Goal: Task Accomplishment & Management: Use online tool/utility

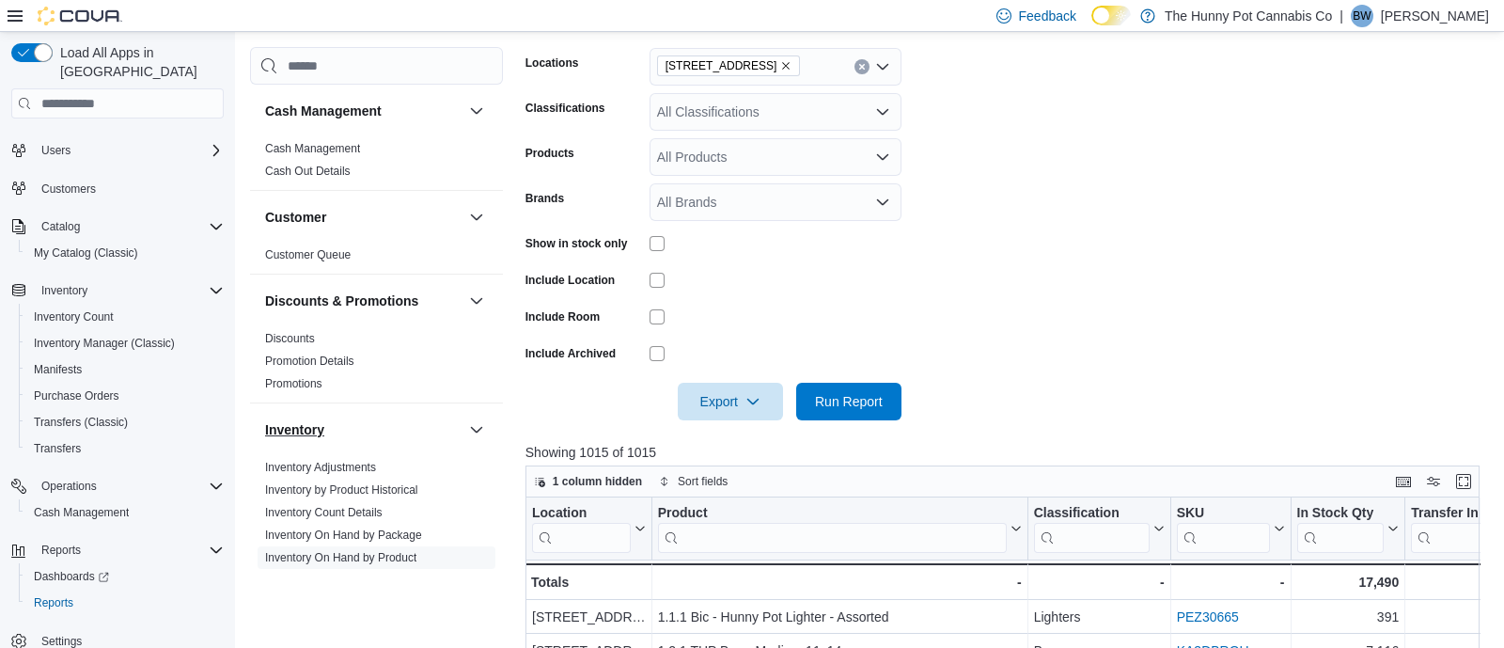
scroll to position [306, 0]
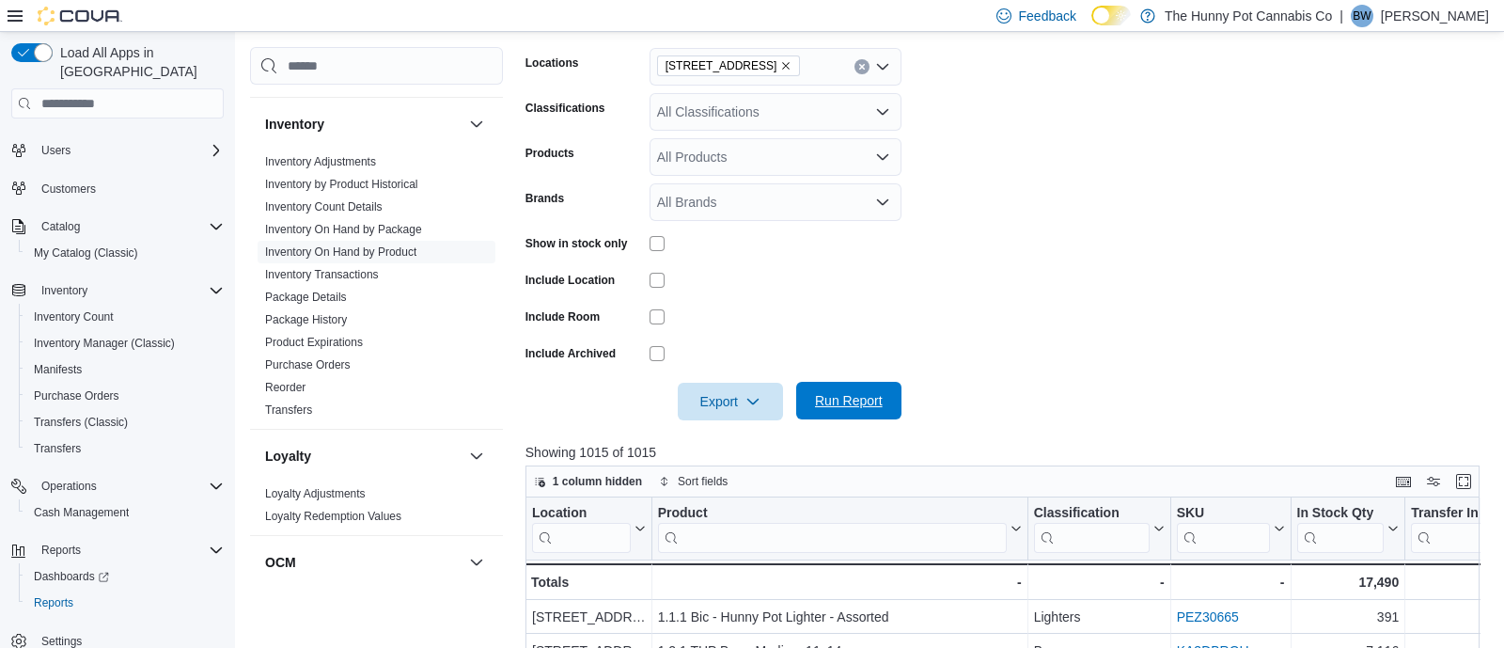
click at [852, 403] on span "Run Report" at bounding box center [849, 400] width 68 height 19
click at [856, 392] on span "Run Report" at bounding box center [848, 402] width 83 height 38
click at [756, 397] on icon "button" at bounding box center [752, 400] width 15 height 15
click at [716, 441] on span "Export to Excel" at bounding box center [733, 438] width 85 height 15
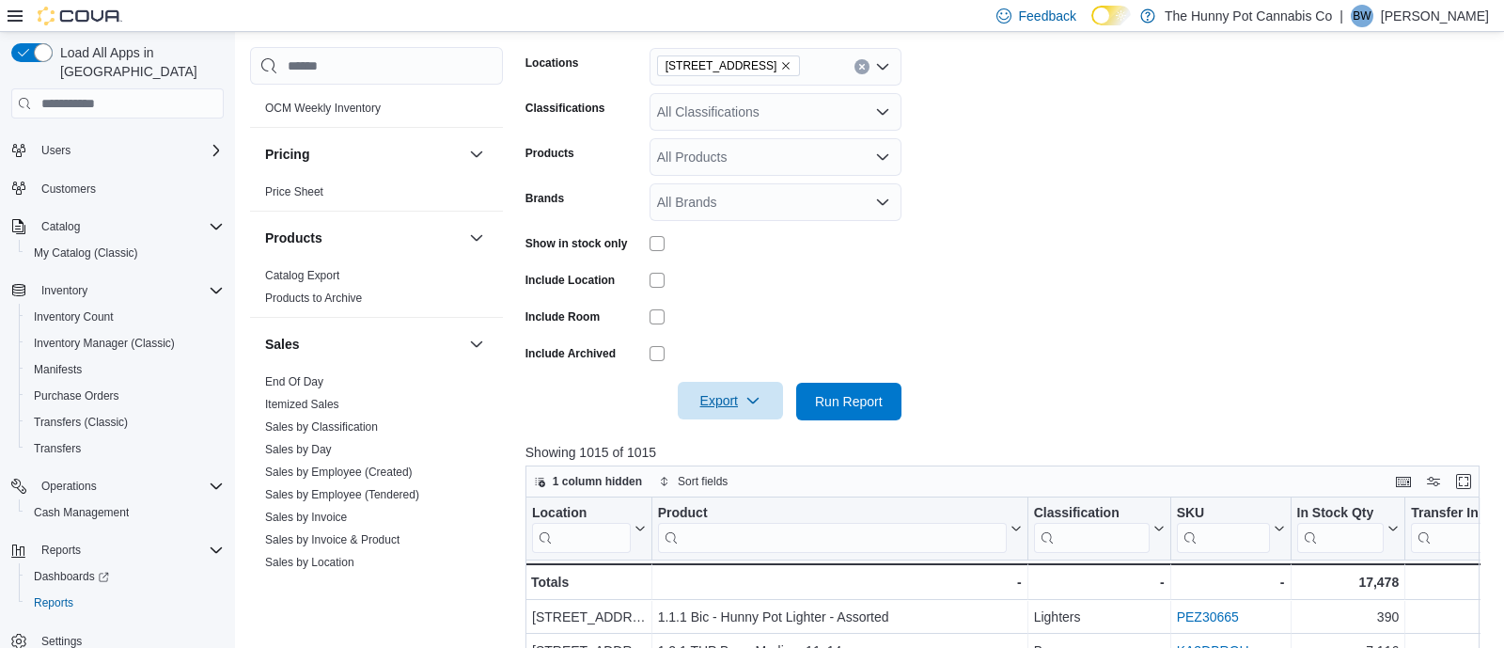
scroll to position [799, 0]
click at [367, 491] on link "Sales by Employee (Tendered)" at bounding box center [342, 492] width 154 height 13
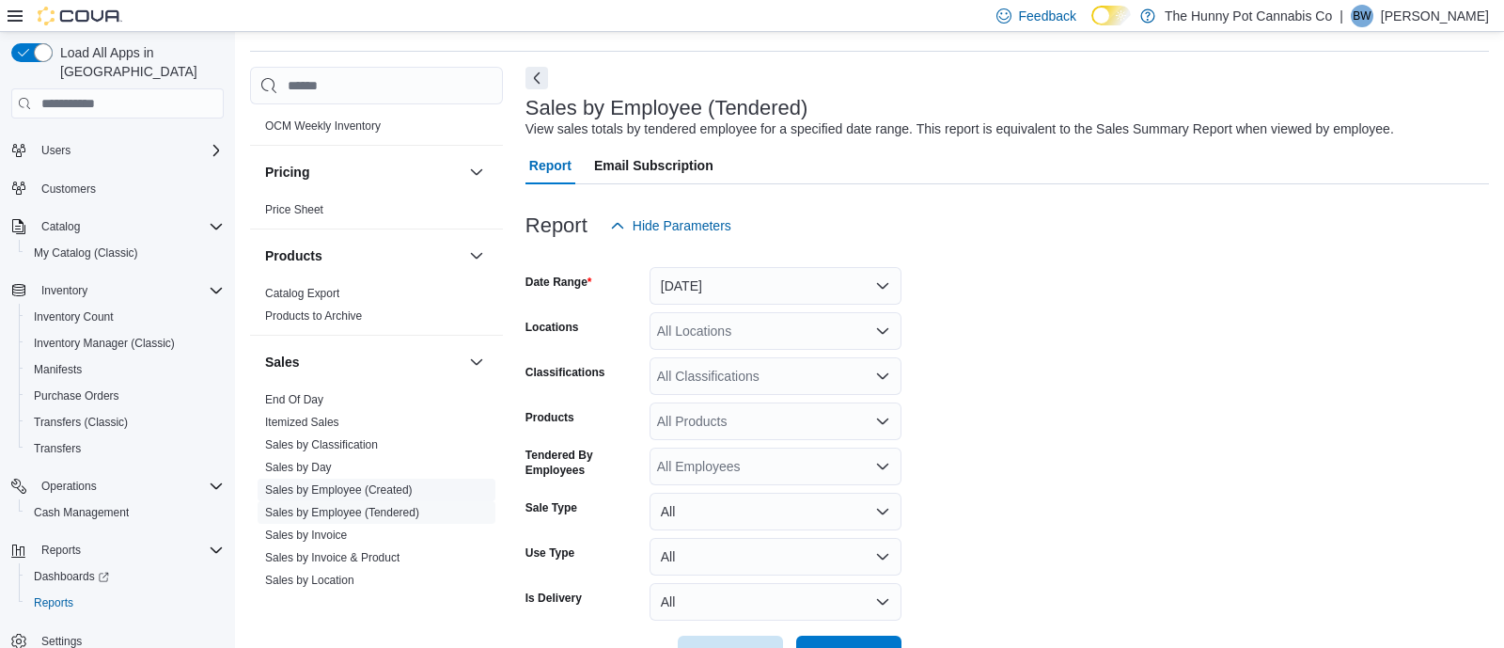
scroll to position [42, 0]
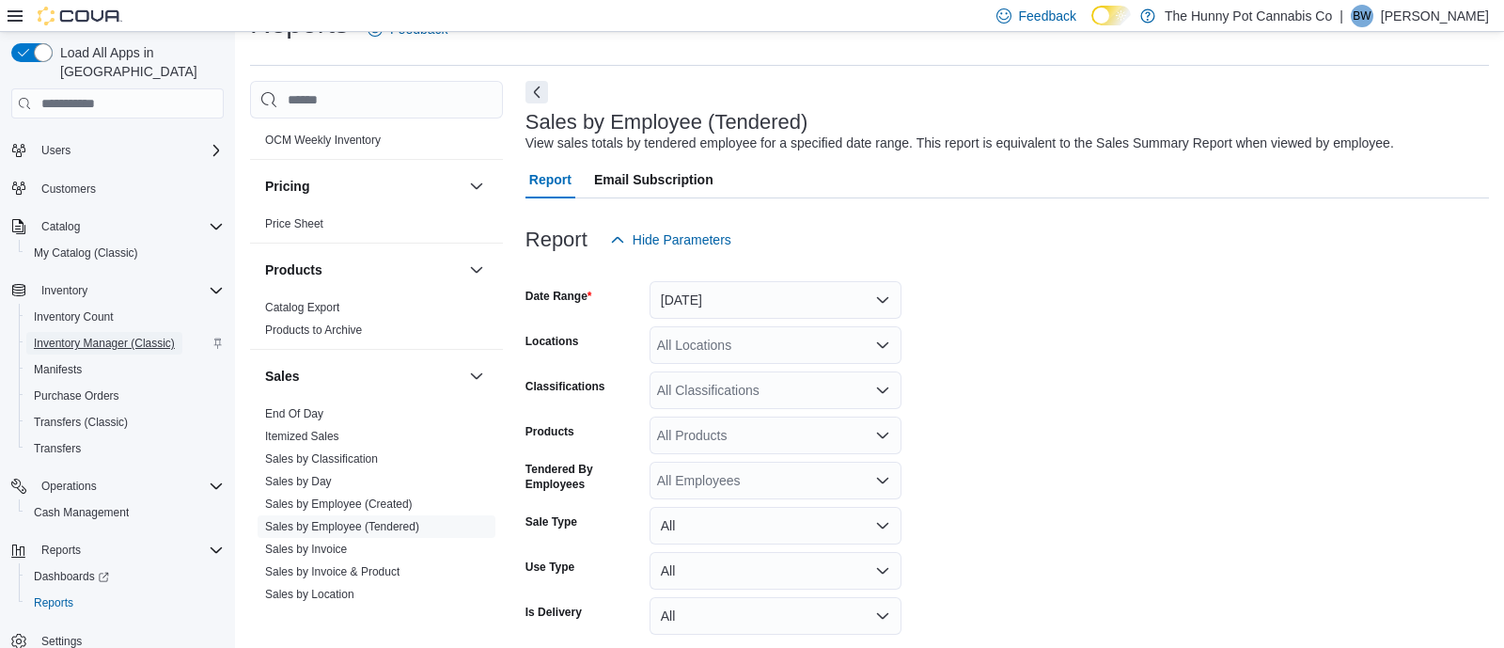
click at [154, 332] on span "Inventory Manager (Classic)" at bounding box center [104, 343] width 141 height 23
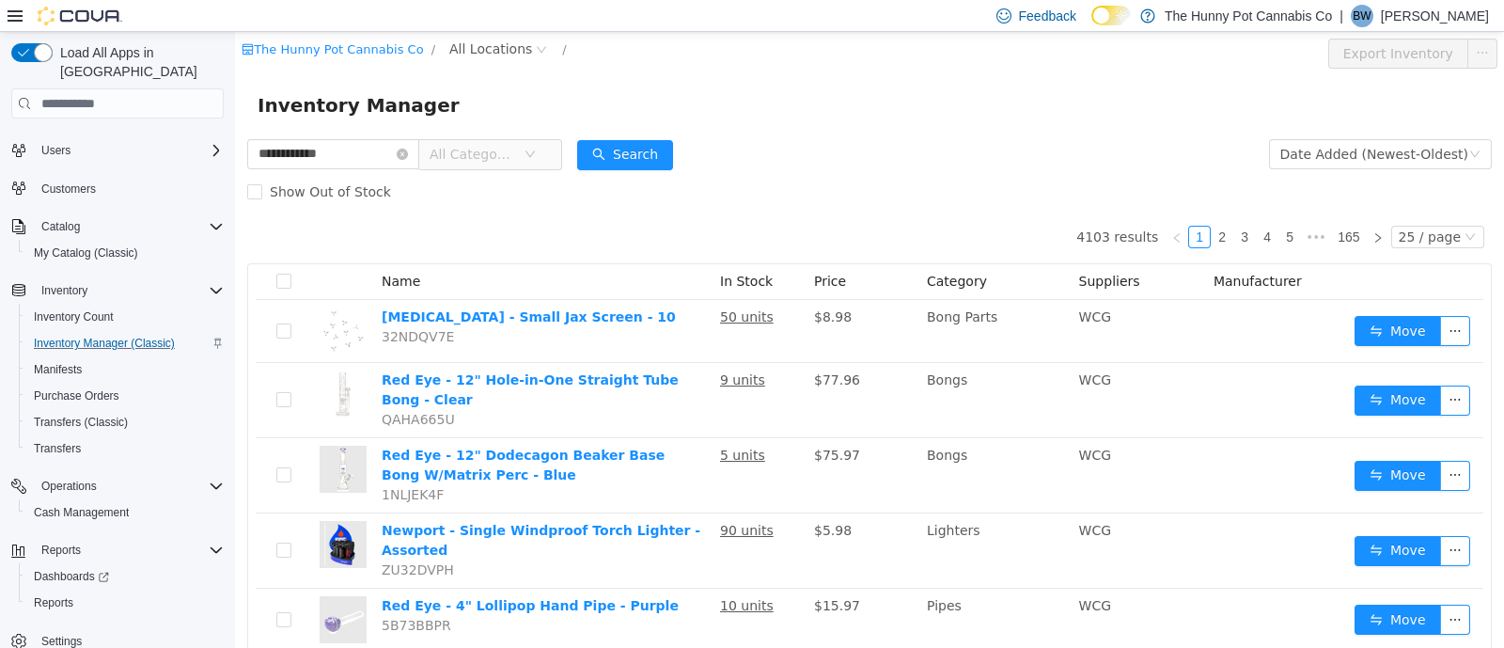
type input "**********"
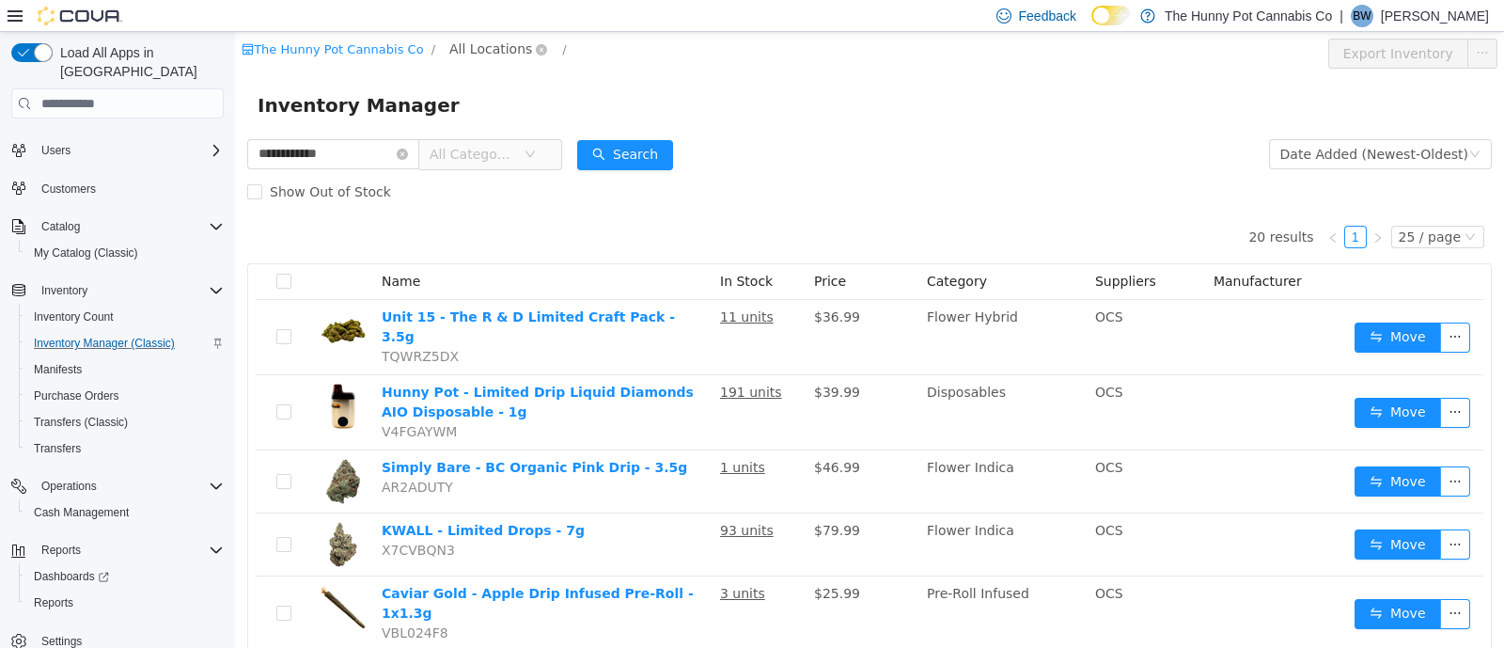
click at [467, 49] on span "All Locations" at bounding box center [490, 49] width 83 height 21
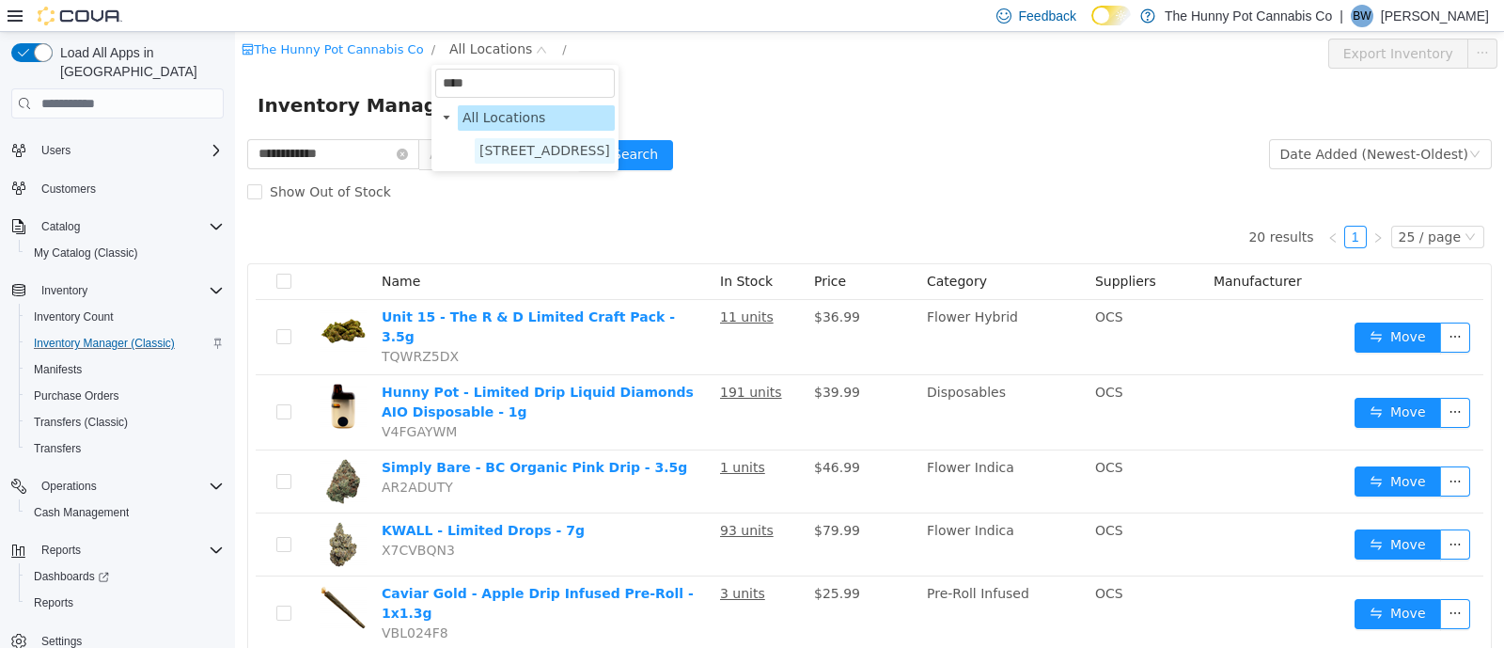
type input "****"
click at [500, 156] on span "[STREET_ADDRESS]" at bounding box center [544, 150] width 131 height 15
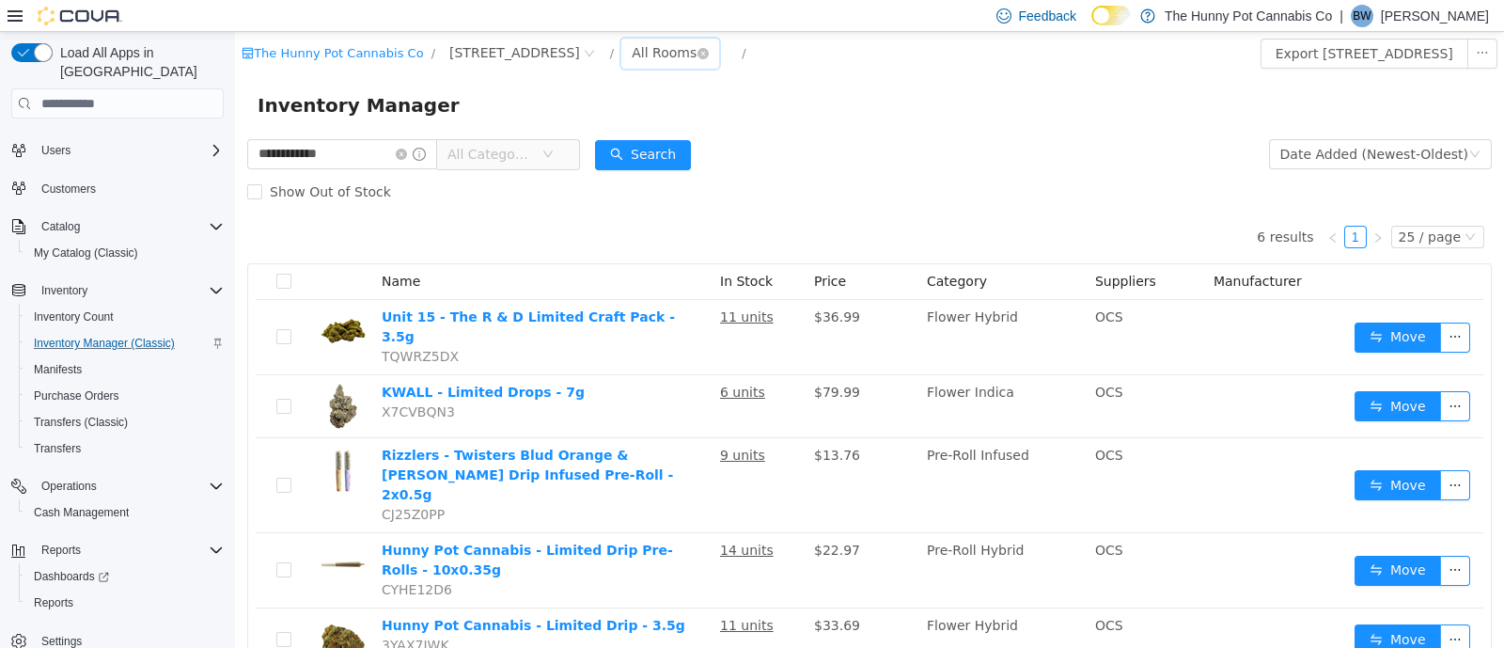
click at [632, 51] on div "All Rooms" at bounding box center [664, 53] width 65 height 28
click at [612, 182] on li "Benched (Inactive)" at bounding box center [620, 181] width 113 height 30
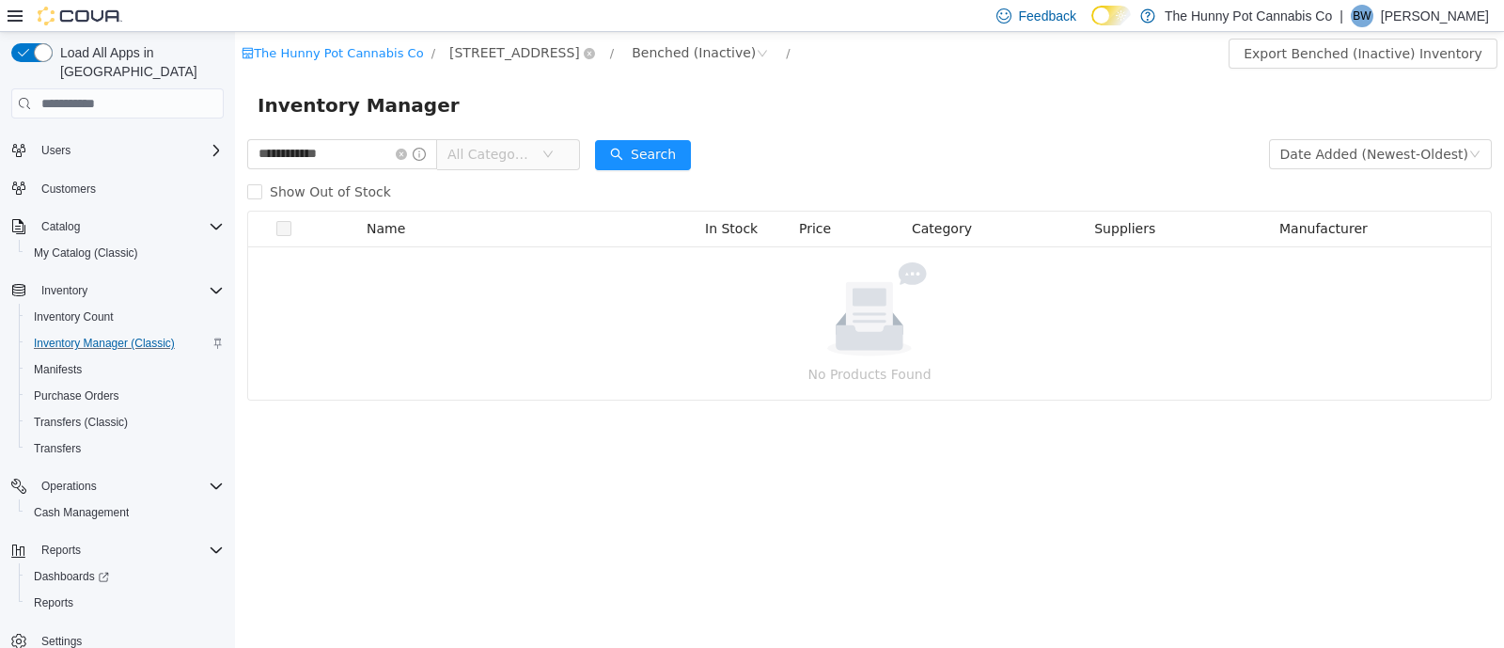
click at [509, 50] on span "[STREET_ADDRESS]" at bounding box center [514, 52] width 131 height 21
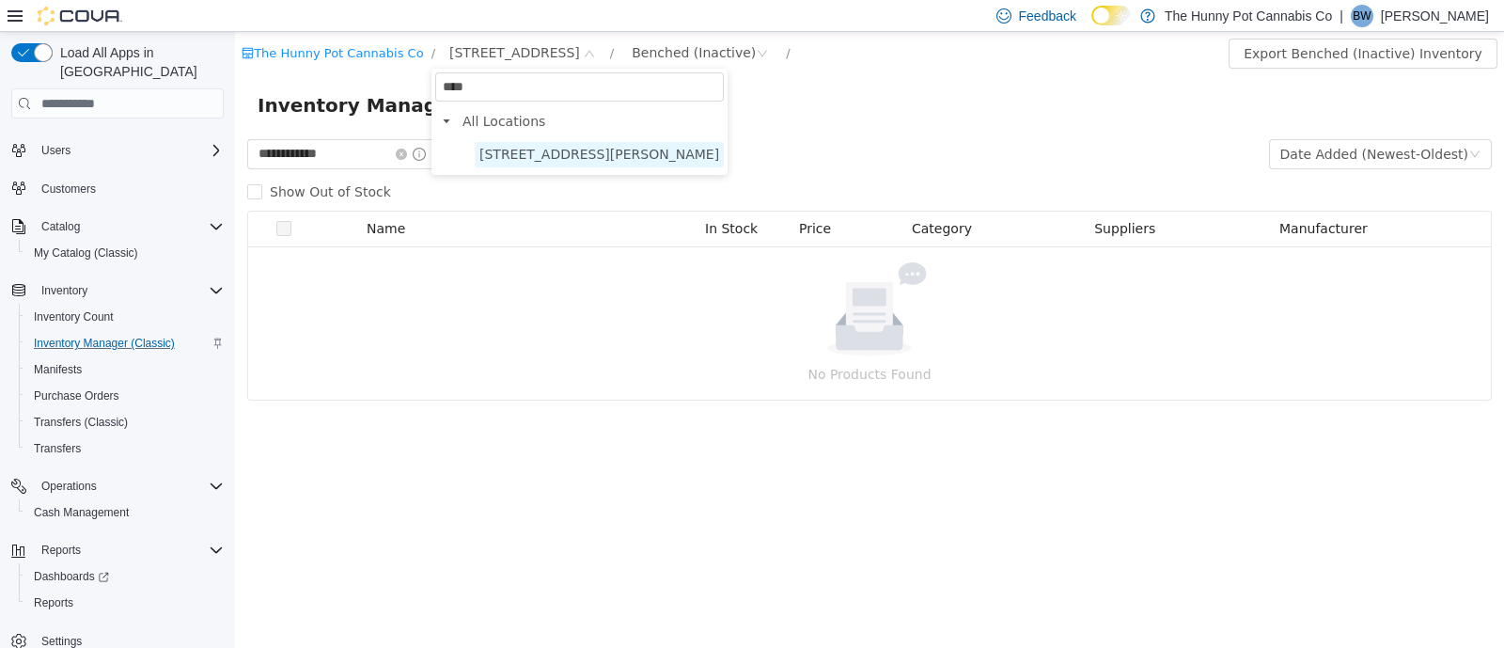
type input "****"
click at [518, 157] on span "[STREET_ADDRESS][PERSON_NAME]" at bounding box center [599, 154] width 240 height 15
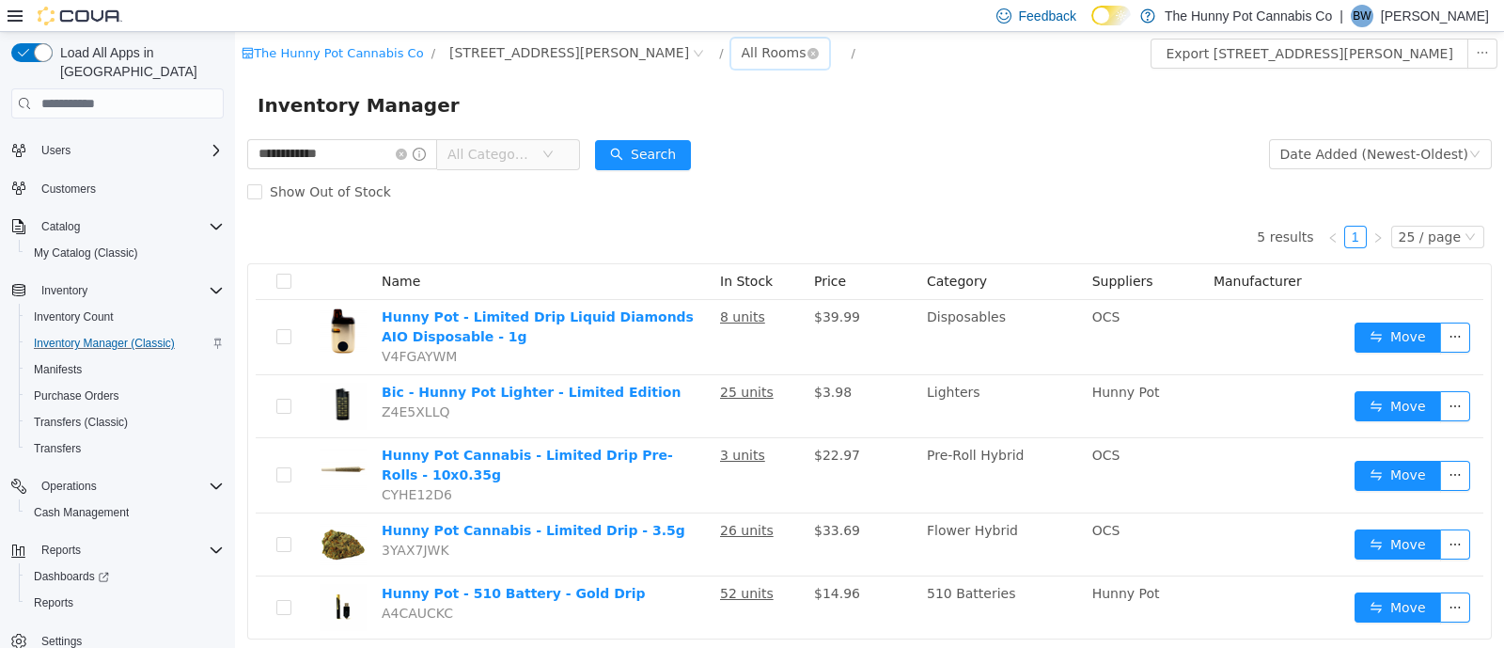
click at [742, 46] on div "All Rooms" at bounding box center [774, 53] width 65 height 28
click at [661, 181] on li "Benched (Inactive)" at bounding box center [662, 181] width 113 height 30
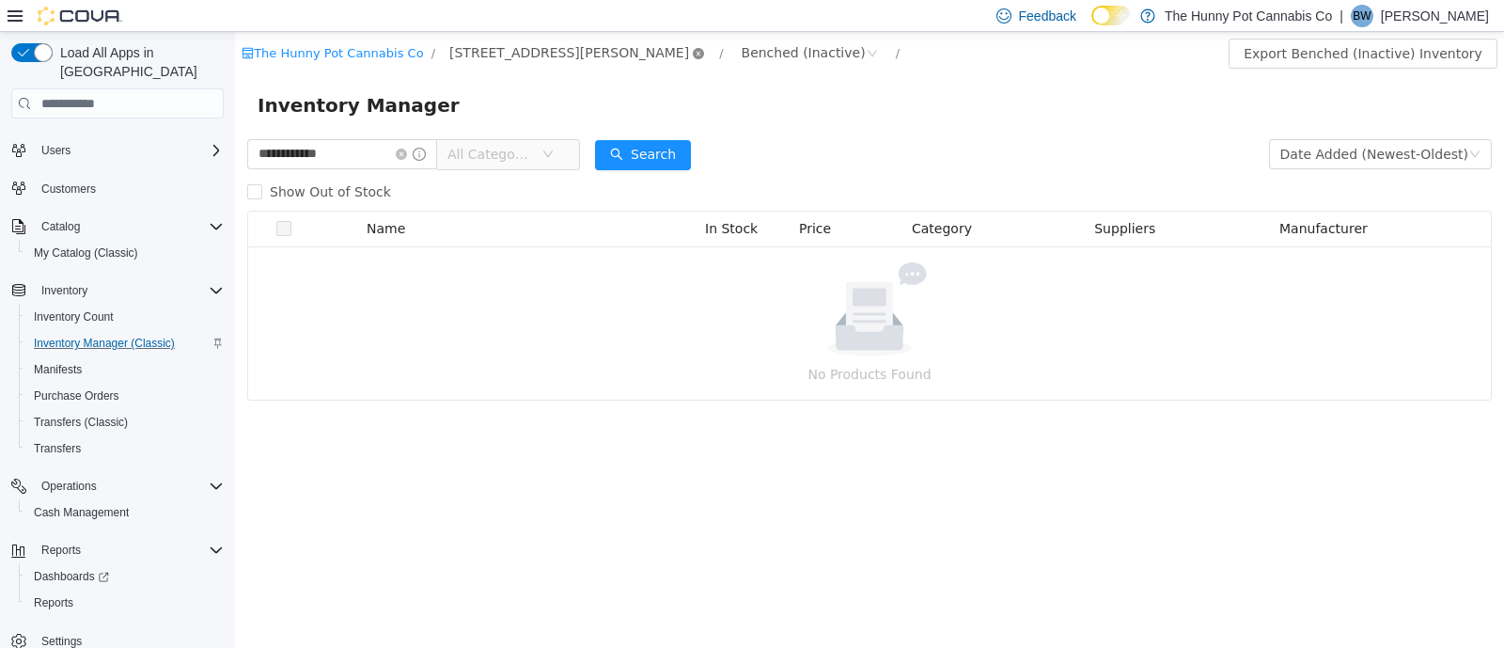
click at [693, 56] on icon "icon: close-circle" at bounding box center [698, 53] width 11 height 11
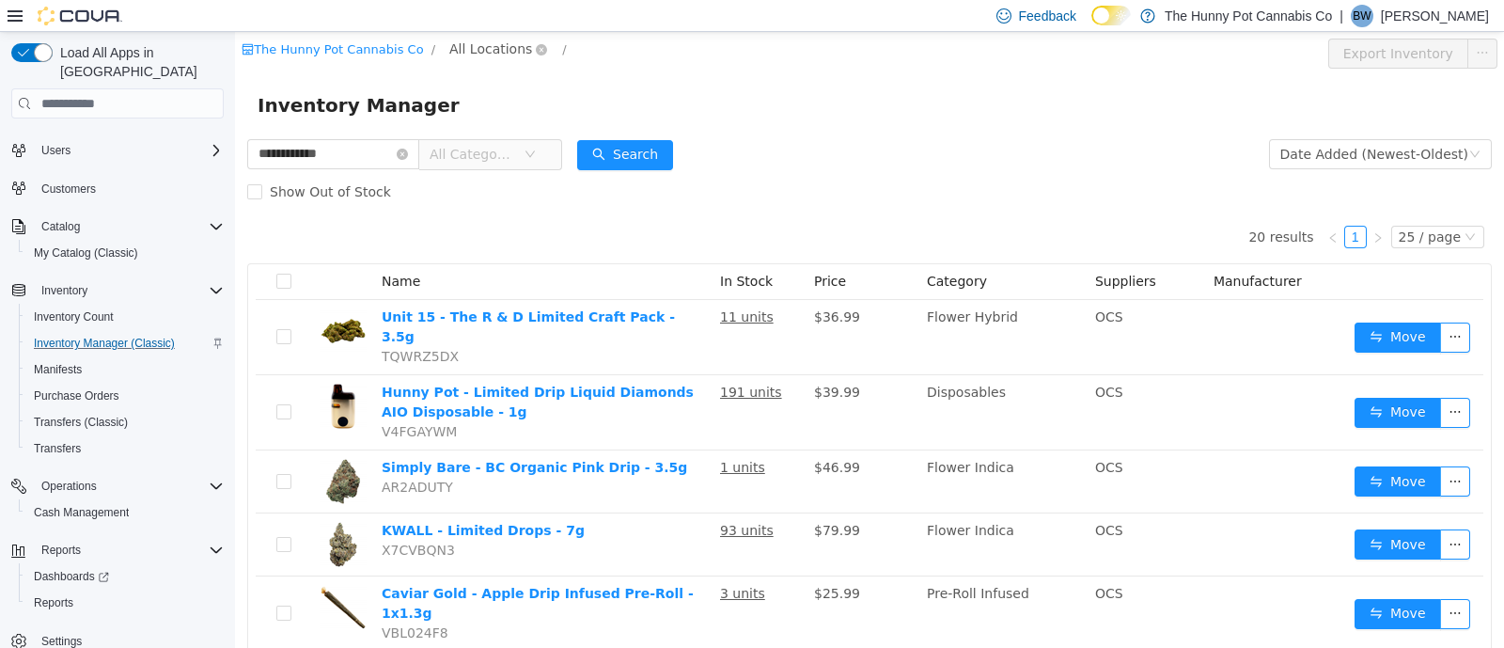
click at [500, 51] on span "All Locations" at bounding box center [490, 49] width 83 height 21
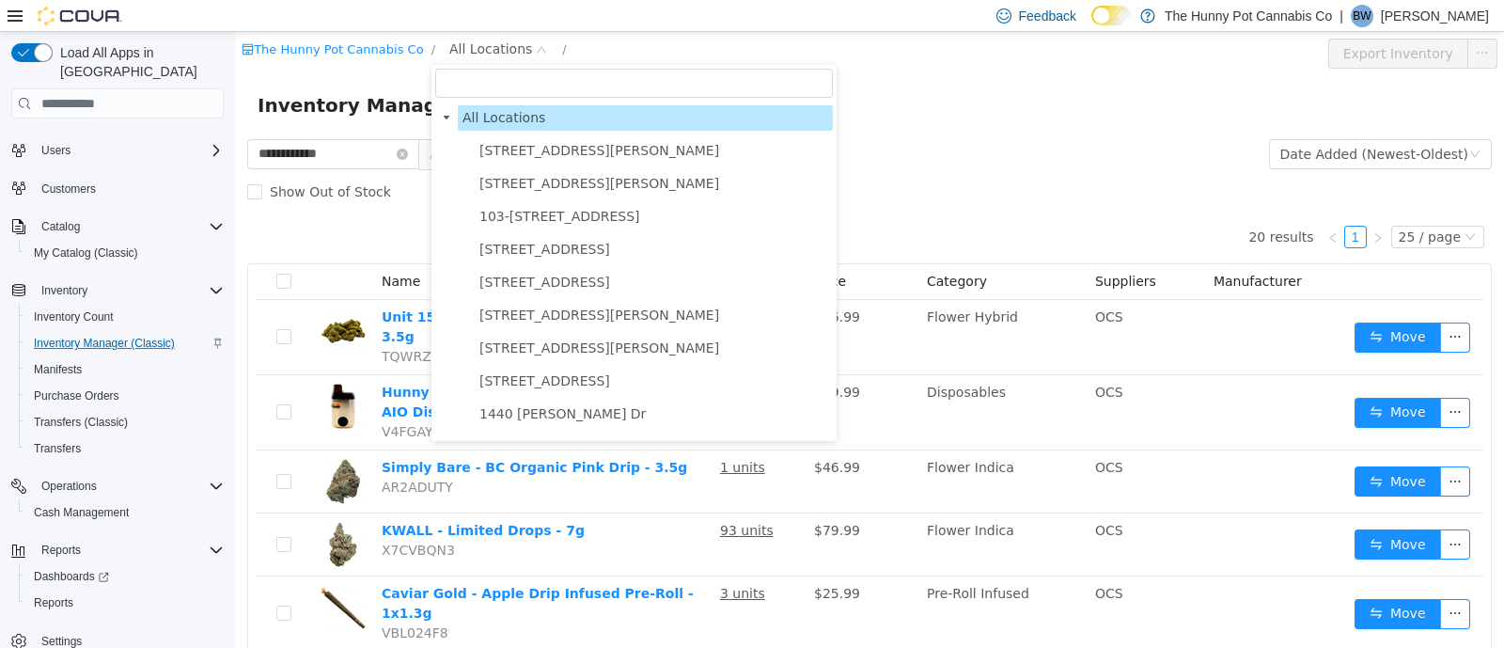
click at [494, 87] on input "filter select" at bounding box center [634, 83] width 398 height 29
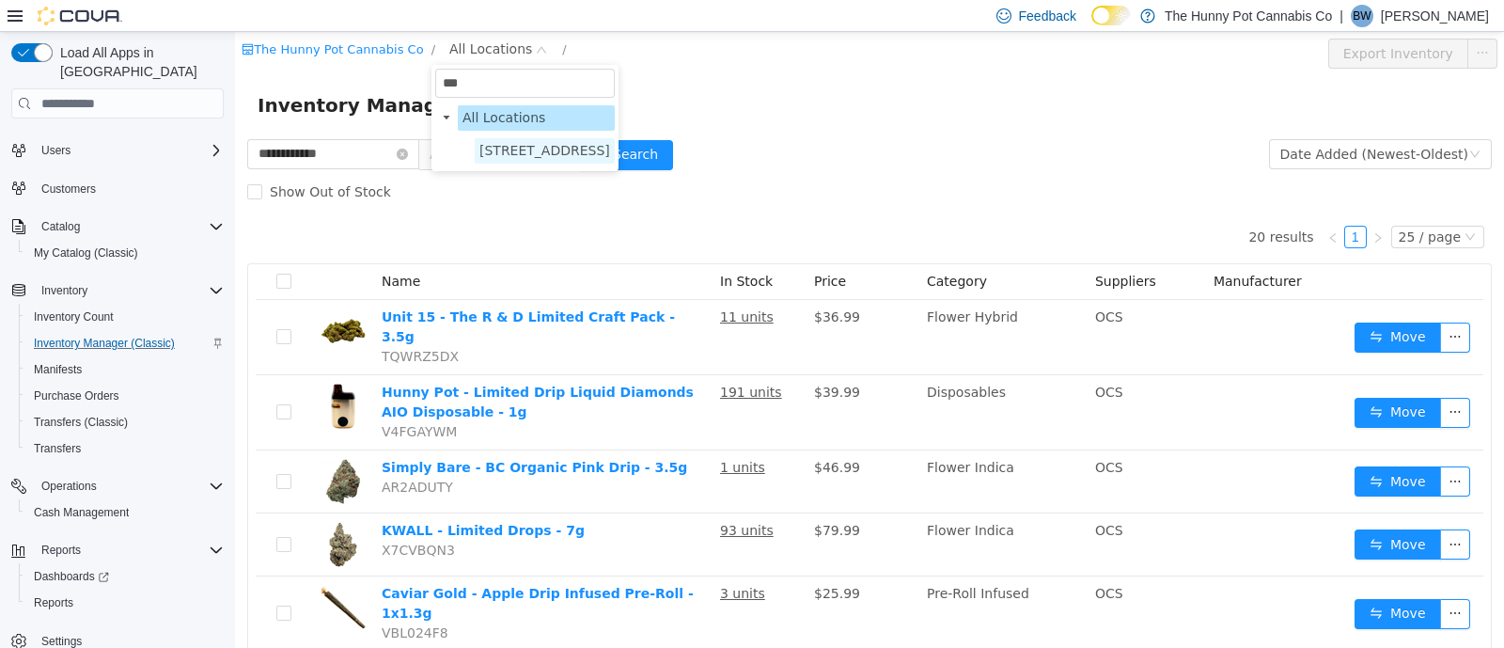
type input "***"
click at [502, 153] on span "[STREET_ADDRESS]" at bounding box center [544, 150] width 131 height 15
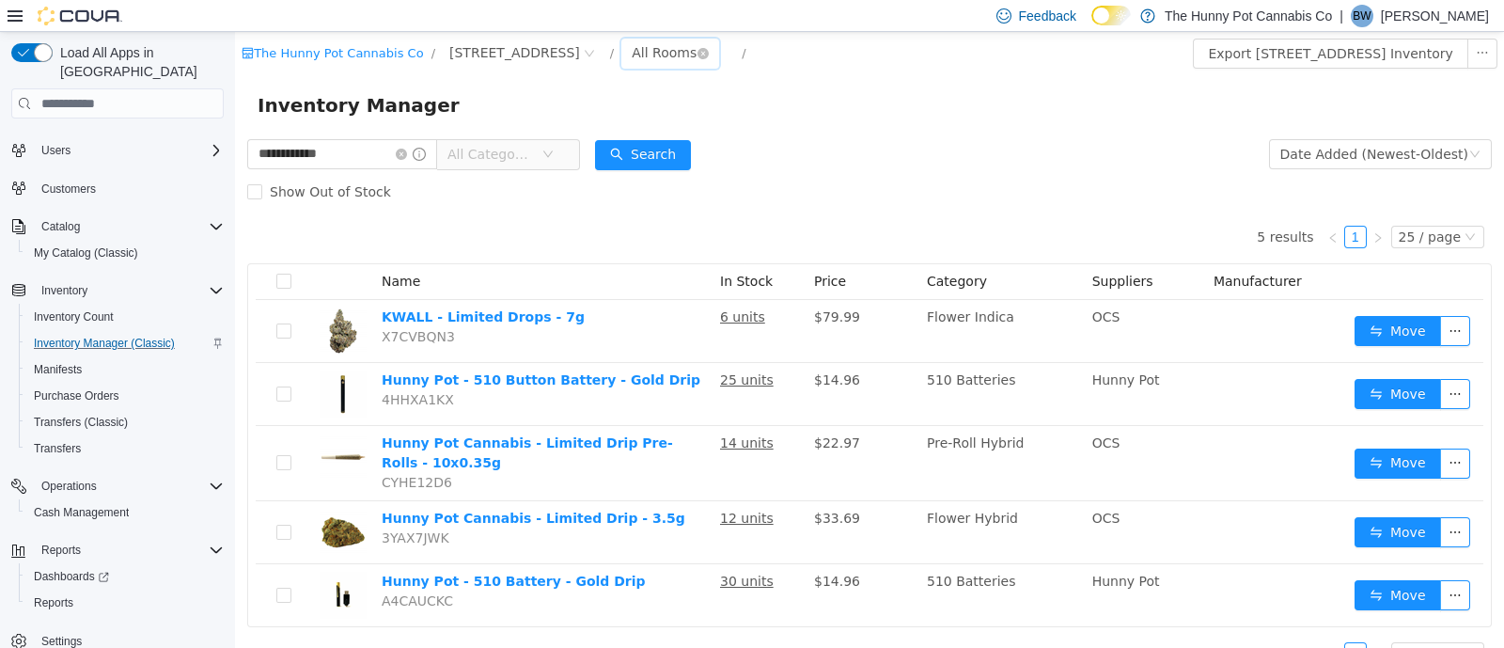
click at [632, 55] on div "All Rooms" at bounding box center [664, 53] width 65 height 28
click at [601, 178] on li "Benched (Inactive)" at bounding box center [606, 181] width 113 height 30
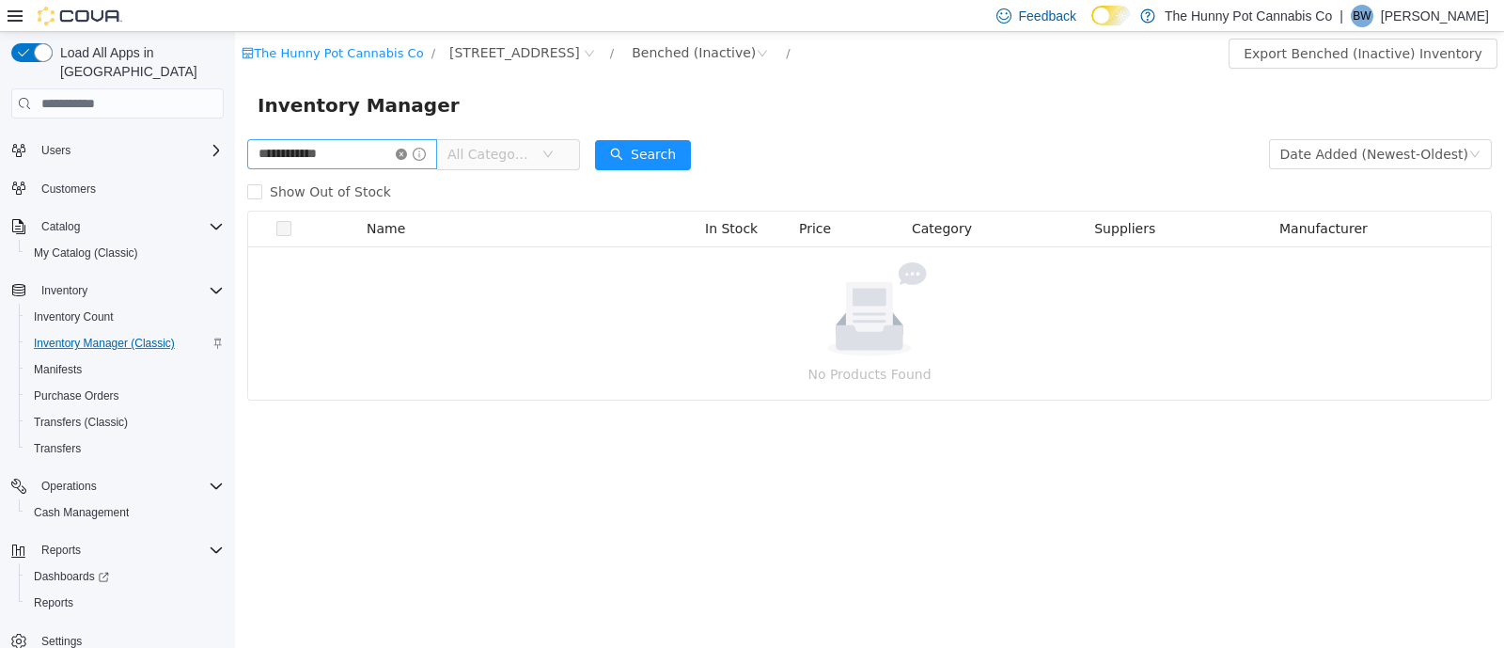
click at [407, 152] on icon "icon: close-circle" at bounding box center [401, 154] width 11 height 11
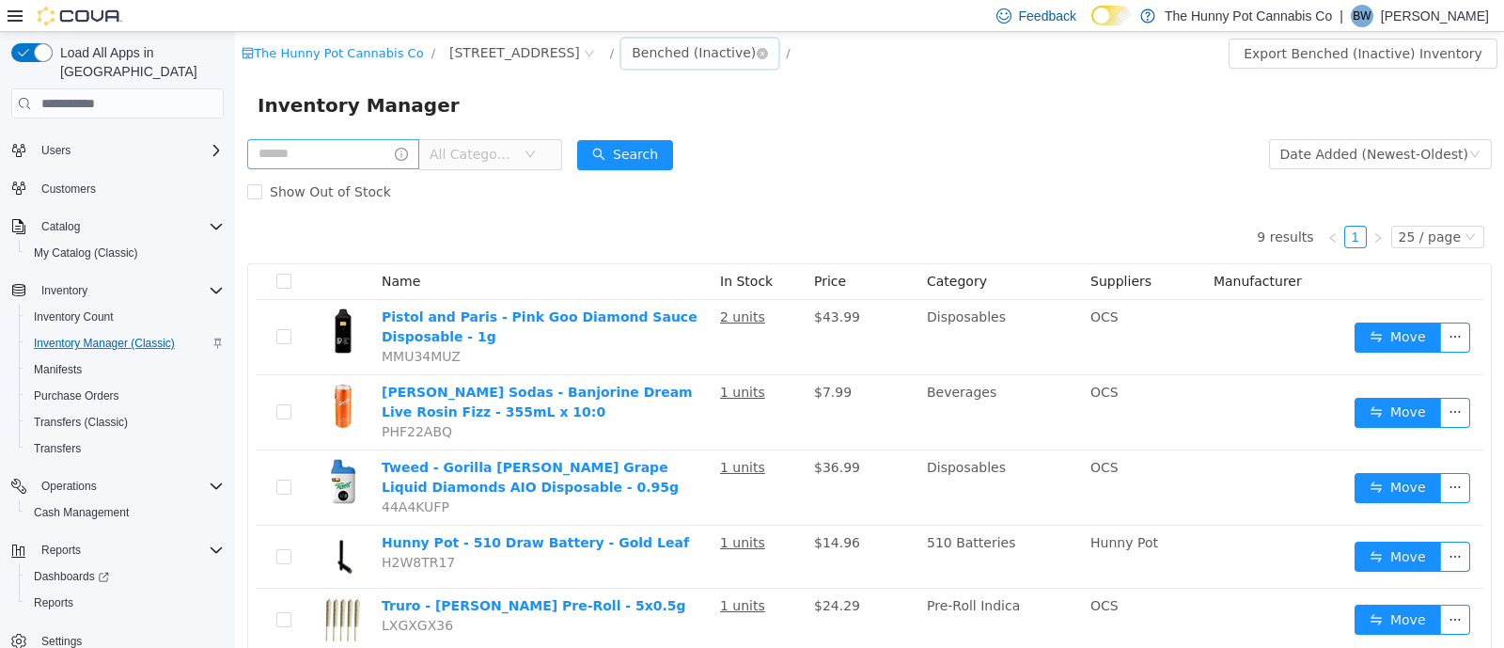
click at [757, 59] on icon "icon: down" at bounding box center [762, 54] width 11 height 13
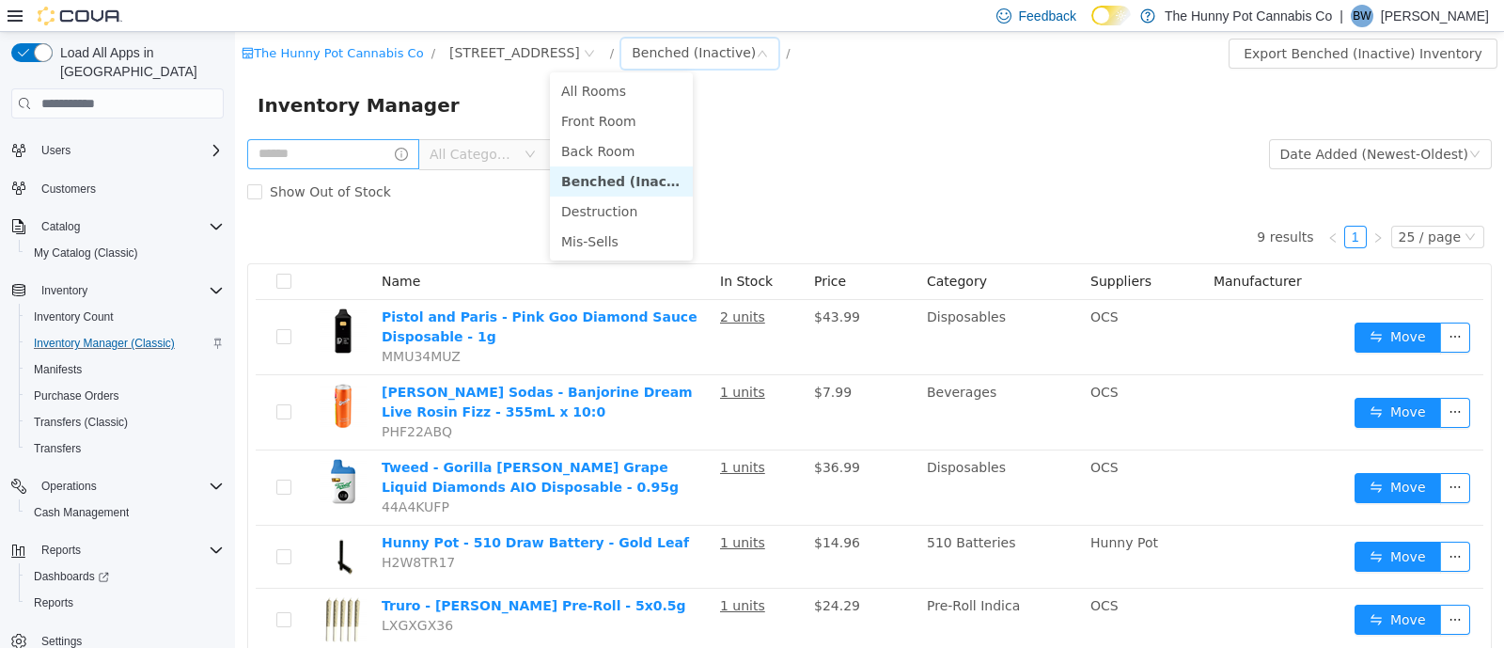
click at [527, 84] on div "Inventory Manager" at bounding box center [869, 105] width 1269 height 60
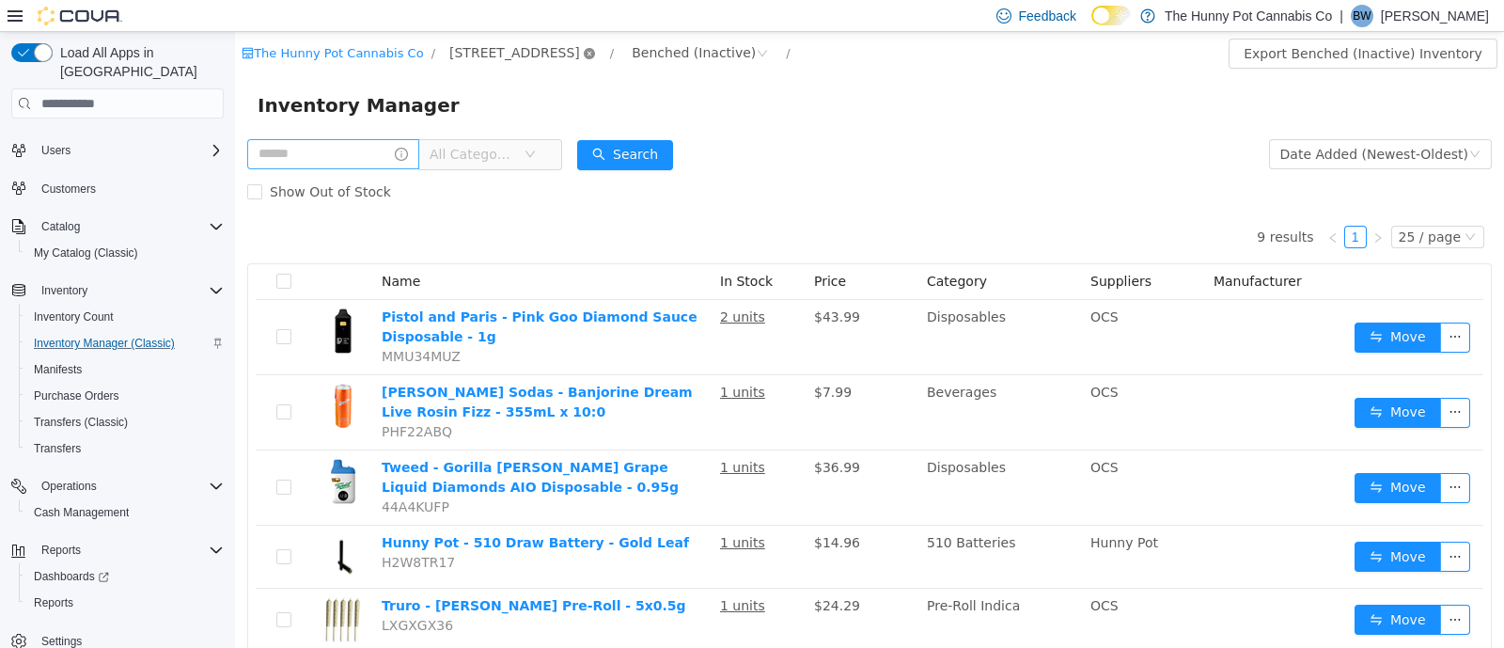
click at [584, 52] on icon "icon: close-circle" at bounding box center [589, 53] width 11 height 11
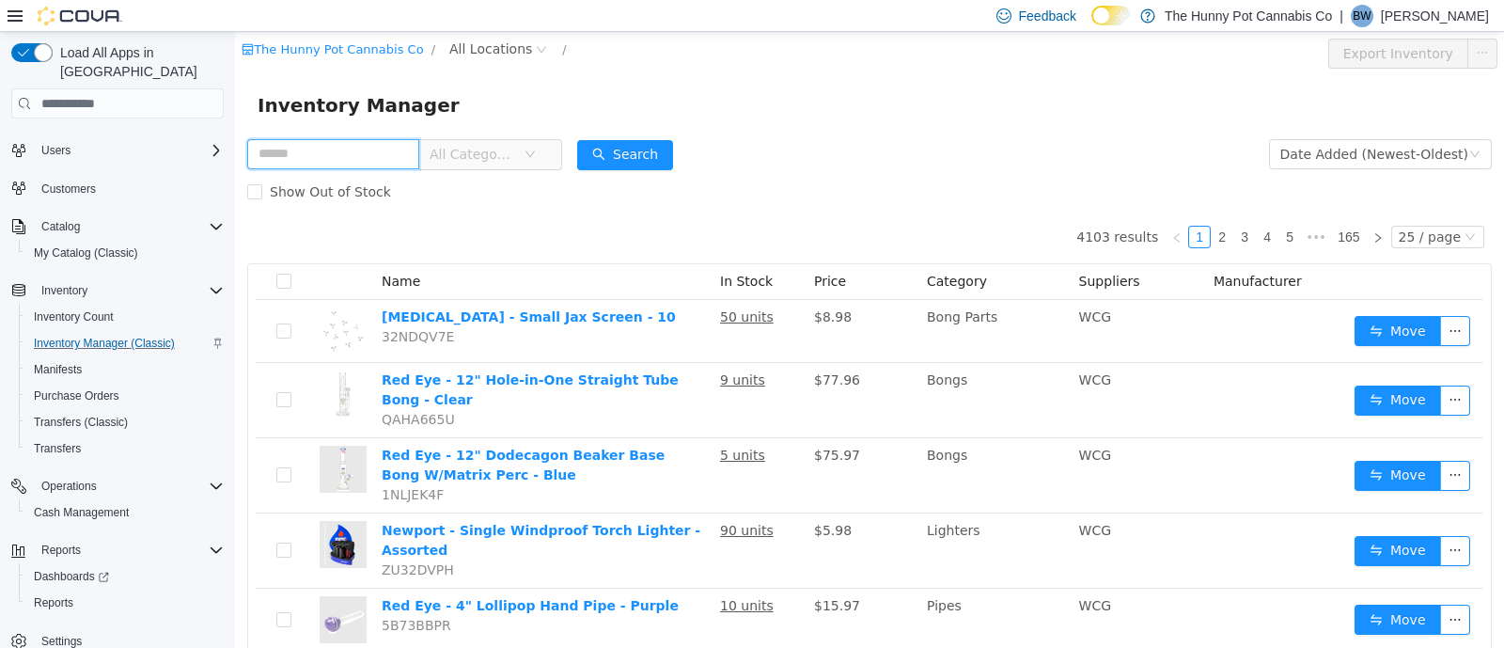
click at [385, 143] on input "text" at bounding box center [333, 154] width 172 height 30
type input "**********"
click at [662, 155] on button "Search" at bounding box center [625, 155] width 96 height 30
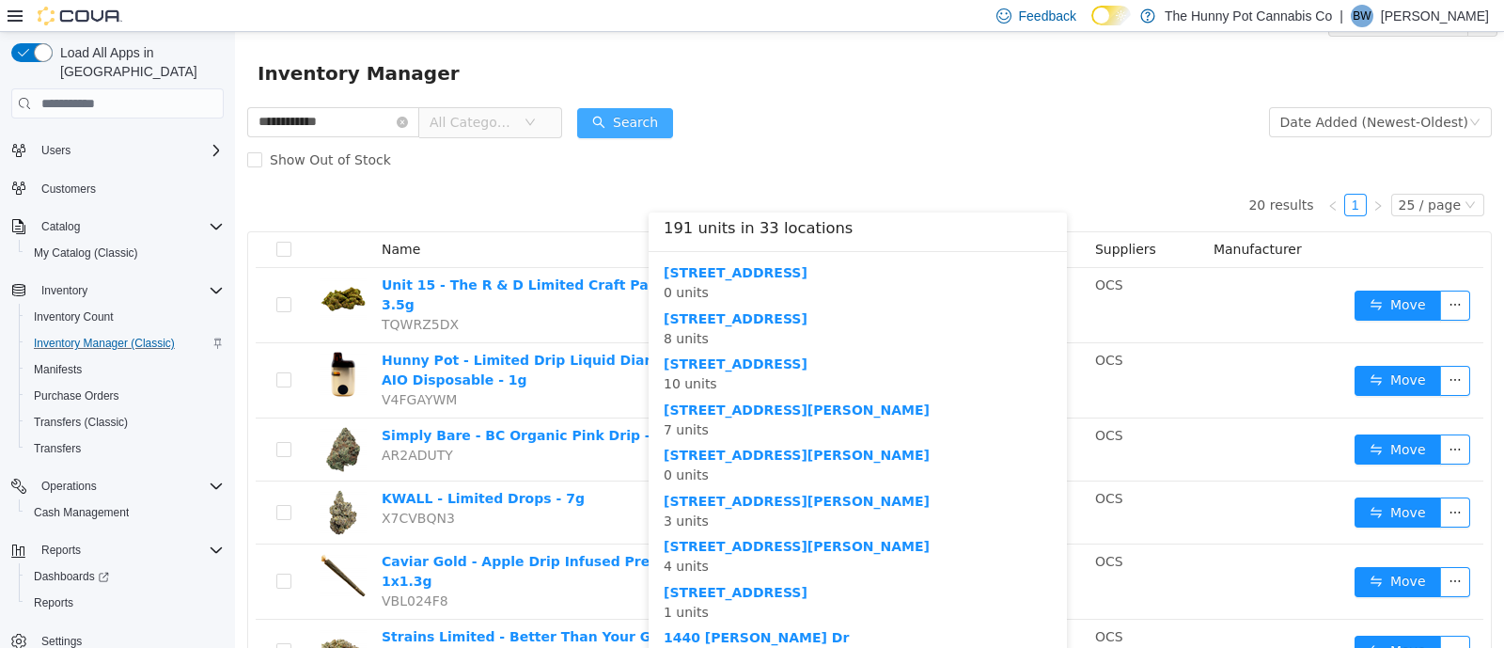
scroll to position [2, 0]
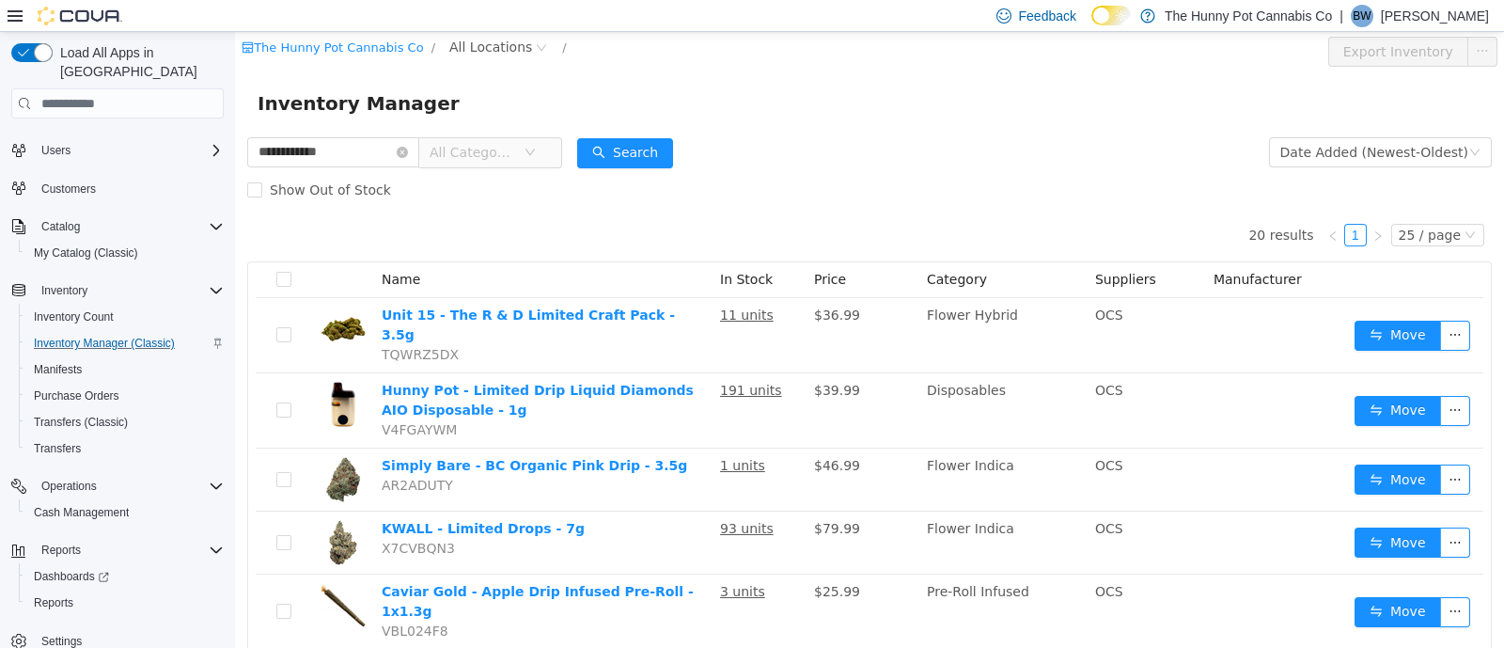
click at [462, 32] on div "The Hunny Pot Cannabis Co / All Locations / Export Inventory" at bounding box center [869, 51] width 1269 height 43
click at [462, 42] on span "All Locations" at bounding box center [490, 47] width 83 height 21
type input "***"
click at [540, 149] on span "[STREET_ADDRESS]" at bounding box center [544, 148] width 131 height 15
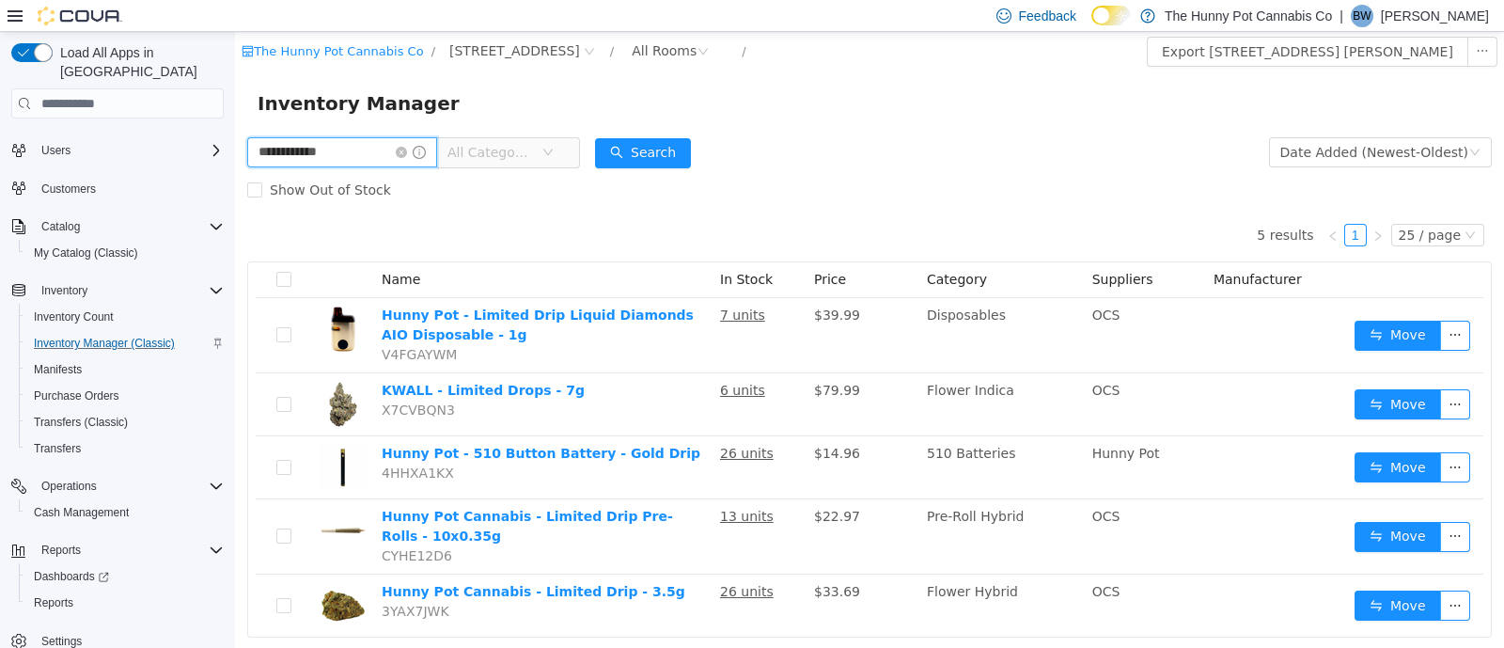
click at [437, 157] on input "**********" at bounding box center [342, 152] width 190 height 30
